Goal: Task Accomplishment & Management: Use online tool/utility

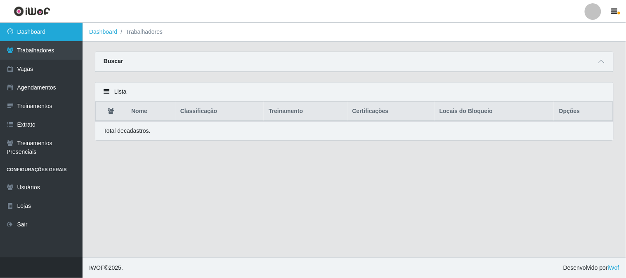
click at [30, 30] on link "Dashboard" at bounding box center [41, 32] width 83 height 19
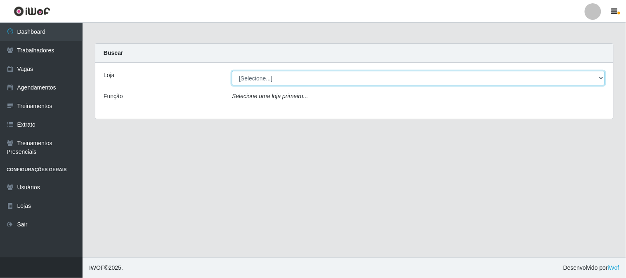
click at [312, 81] on select "[Selecione...] Sapore D'italia" at bounding box center [418, 78] width 373 height 14
select select "266"
click at [232, 71] on select "[Selecione...] Sapore D'italia" at bounding box center [418, 78] width 373 height 14
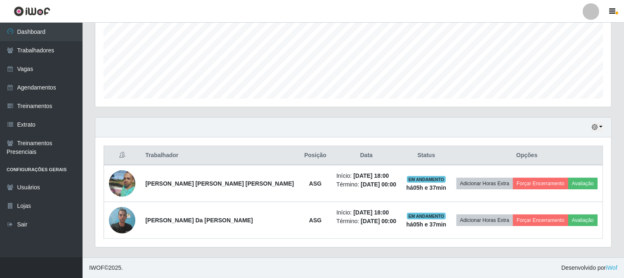
scroll to position [171, 516]
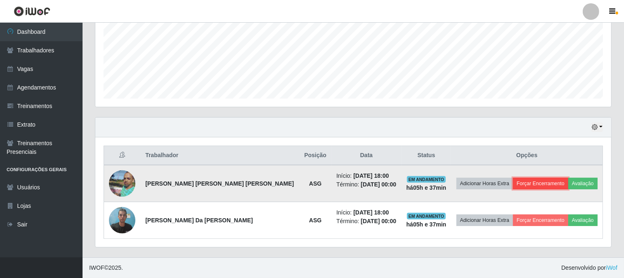
click at [531, 183] on button "Forçar Encerramento" at bounding box center [540, 184] width 55 height 12
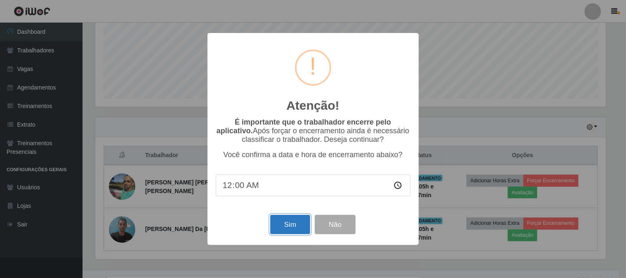
click at [293, 232] on button "Sim" at bounding box center [290, 224] width 40 height 19
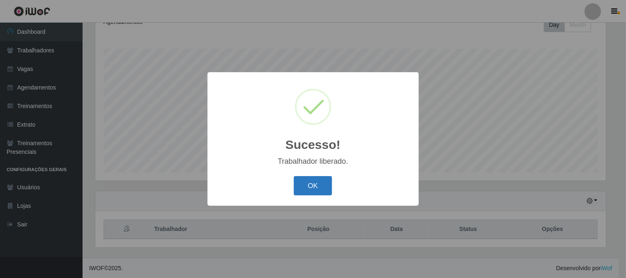
click at [324, 193] on button "OK" at bounding box center [313, 185] width 38 height 19
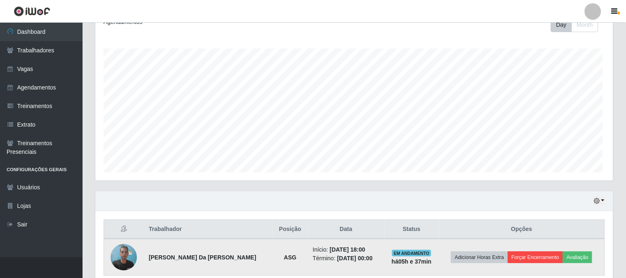
scroll to position [171, 516]
click at [537, 255] on button "Forçar Encerramento" at bounding box center [533, 258] width 55 height 12
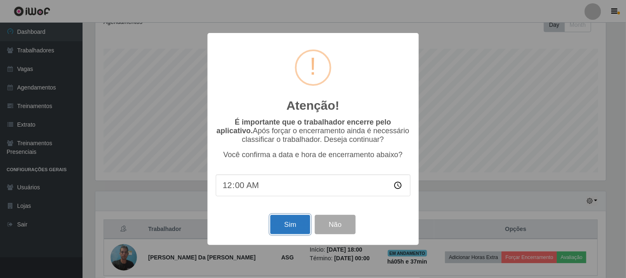
drag, startPoint x: 288, startPoint y: 224, endPoint x: 296, endPoint y: 222, distance: 8.5
click at [289, 224] on button "Sim" at bounding box center [290, 224] width 40 height 19
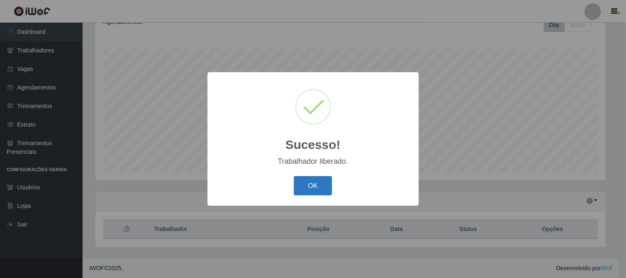
click at [315, 194] on button "OK" at bounding box center [313, 185] width 38 height 19
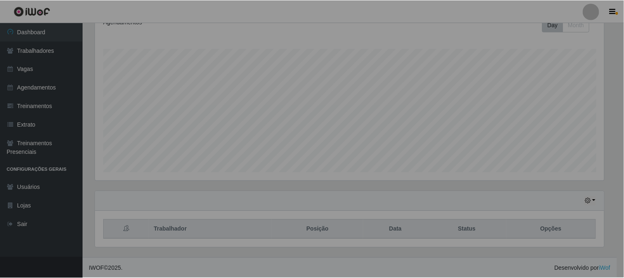
scroll to position [171, 516]
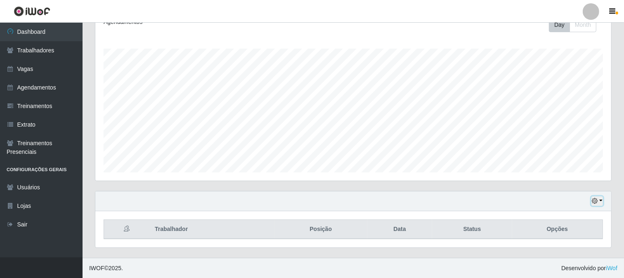
click at [595, 198] on icon "button" at bounding box center [595, 201] width 6 height 6
click at [553, 134] on button "1 dia" at bounding box center [569, 135] width 65 height 17
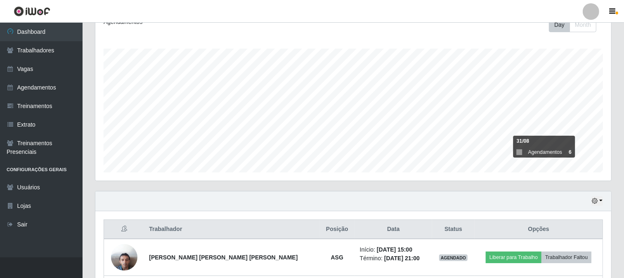
scroll to position [196, 0]
